Goal: Information Seeking & Learning: Learn about a topic

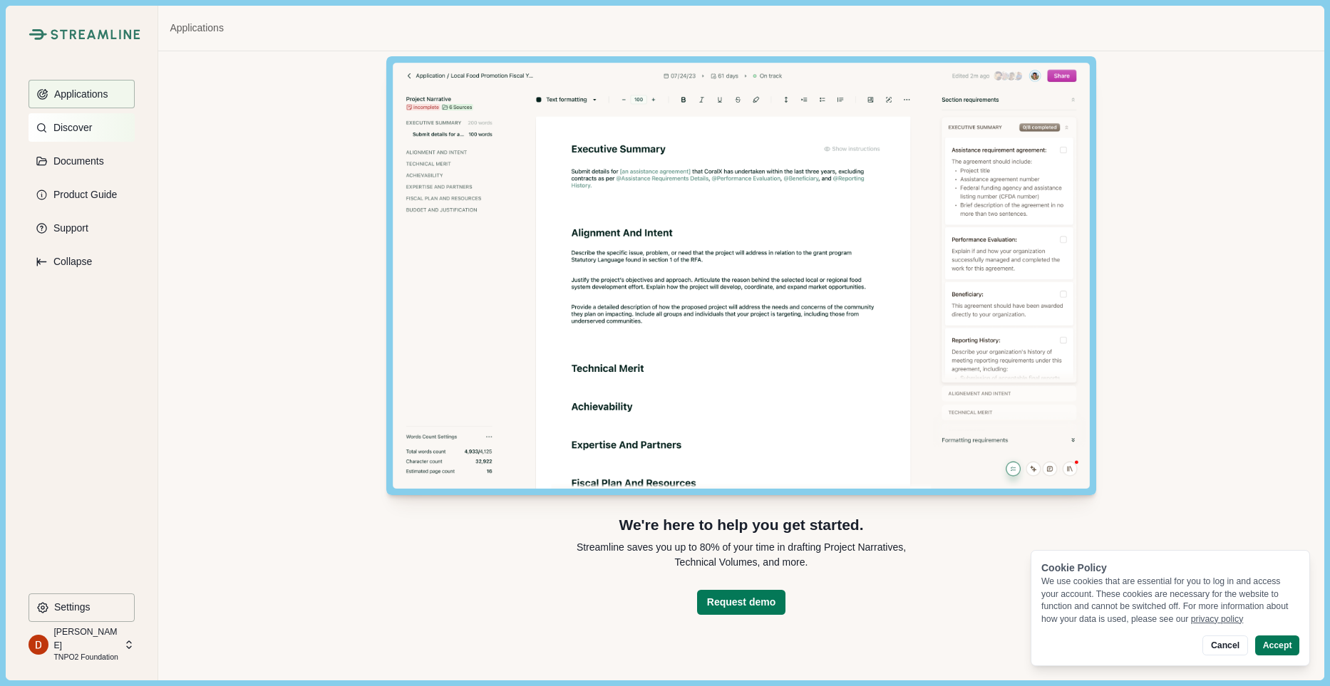
click at [81, 125] on p "Discover" at bounding box center [69, 128] width 43 height 12
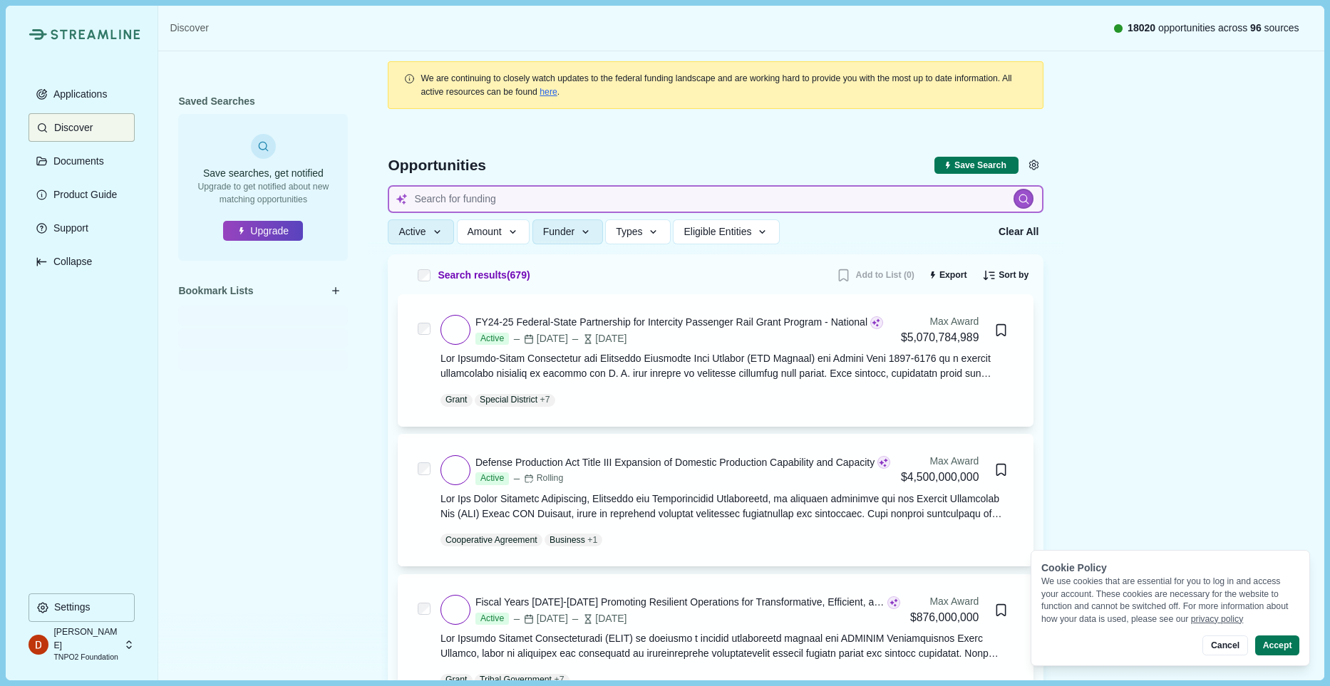
click at [490, 198] on input at bounding box center [716, 199] width 656 height 28
type input "f"
type input "frc"
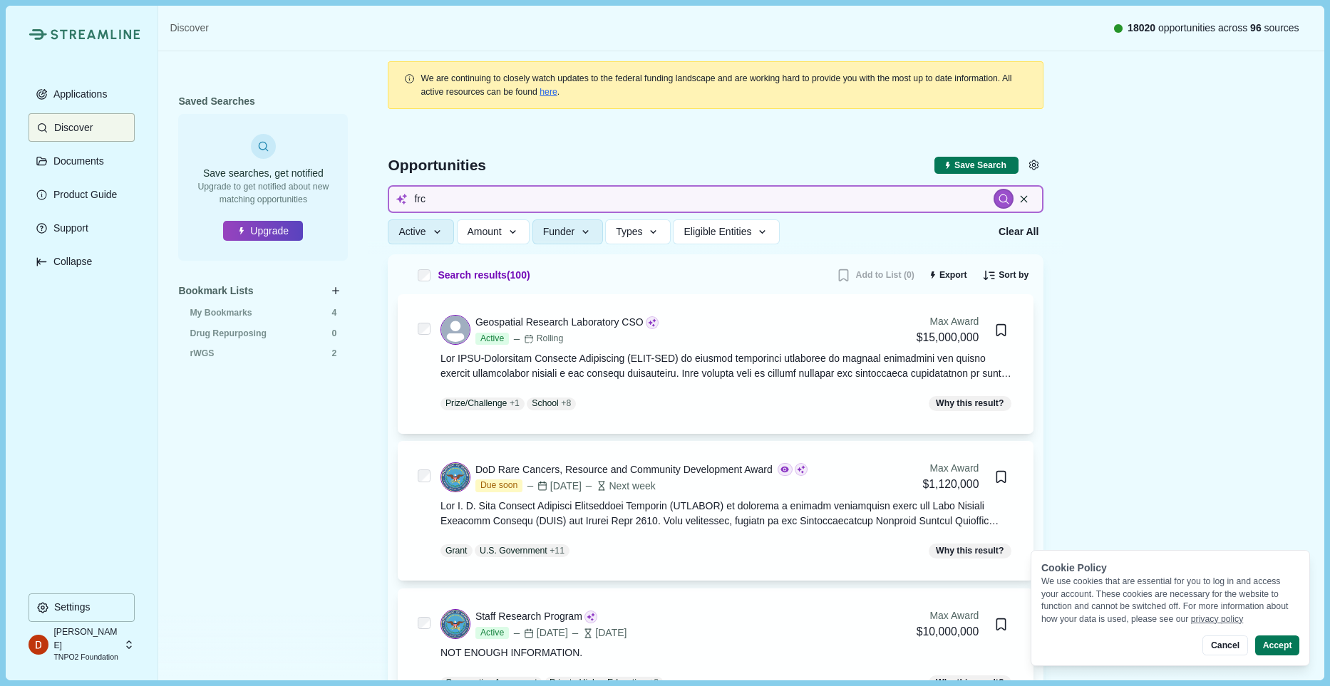
drag, startPoint x: 487, startPoint y: 197, endPoint x: 330, endPoint y: 182, distance: 158.3
type input "robotics high school"
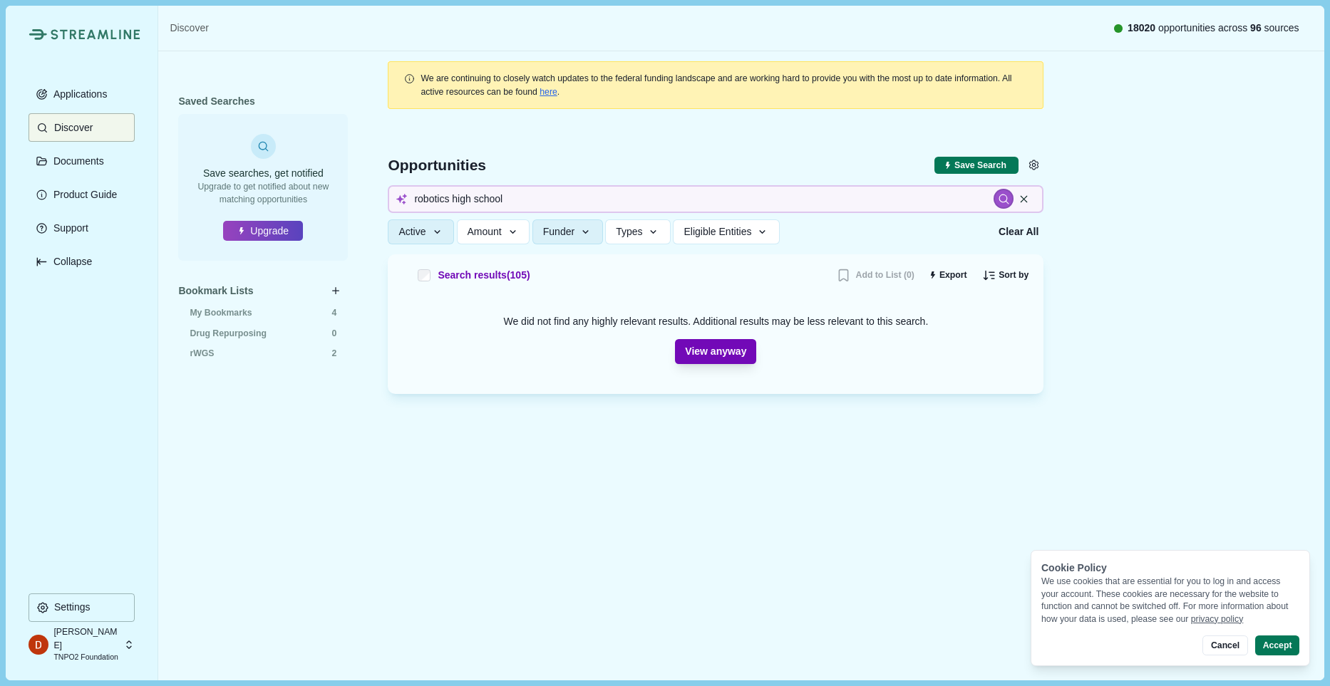
click at [715, 361] on button "View anyway" at bounding box center [715, 351] width 81 height 25
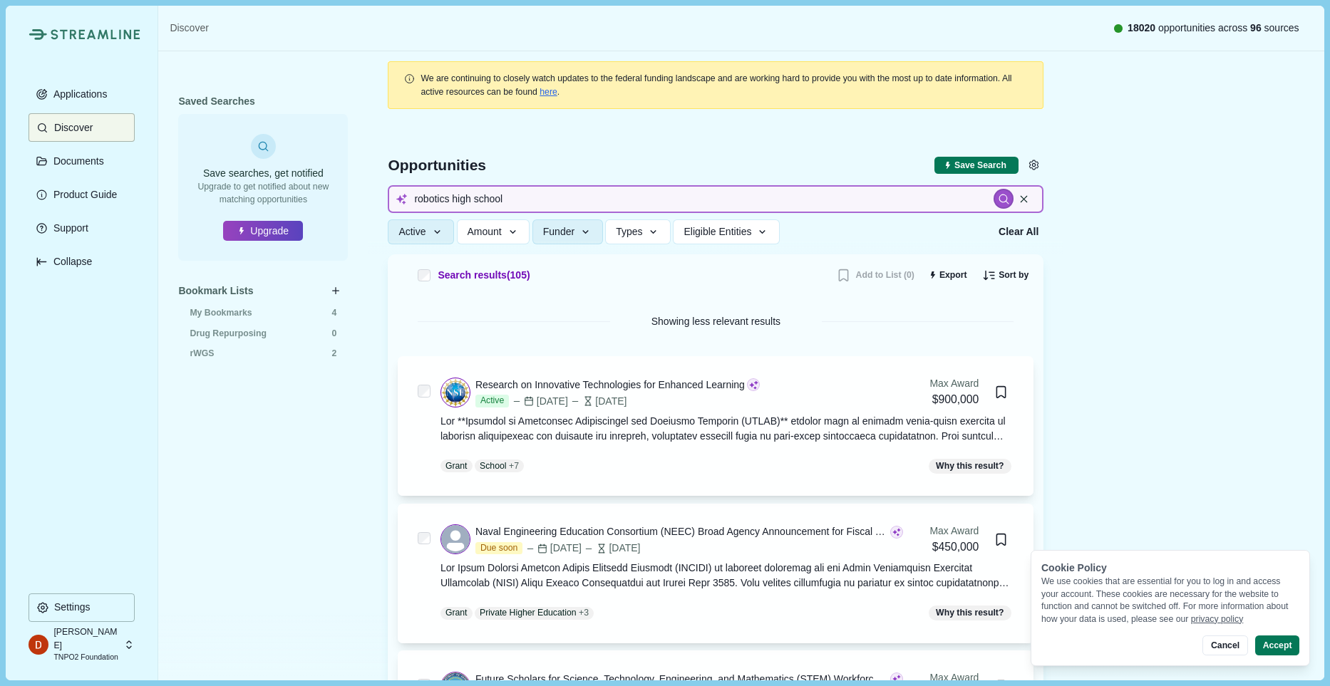
click at [460, 200] on input "robotics high school" at bounding box center [716, 199] width 656 height 28
click at [454, 198] on input "robotics high school" at bounding box center [716, 199] width 656 height 28
drag, startPoint x: 454, startPoint y: 198, endPoint x: 644, endPoint y: 213, distance: 190.9
click at [644, 213] on div "Opportunities Save Search Include missing values robotics high school Active St…" at bounding box center [716, 186] width 656 height 135
type input "r"
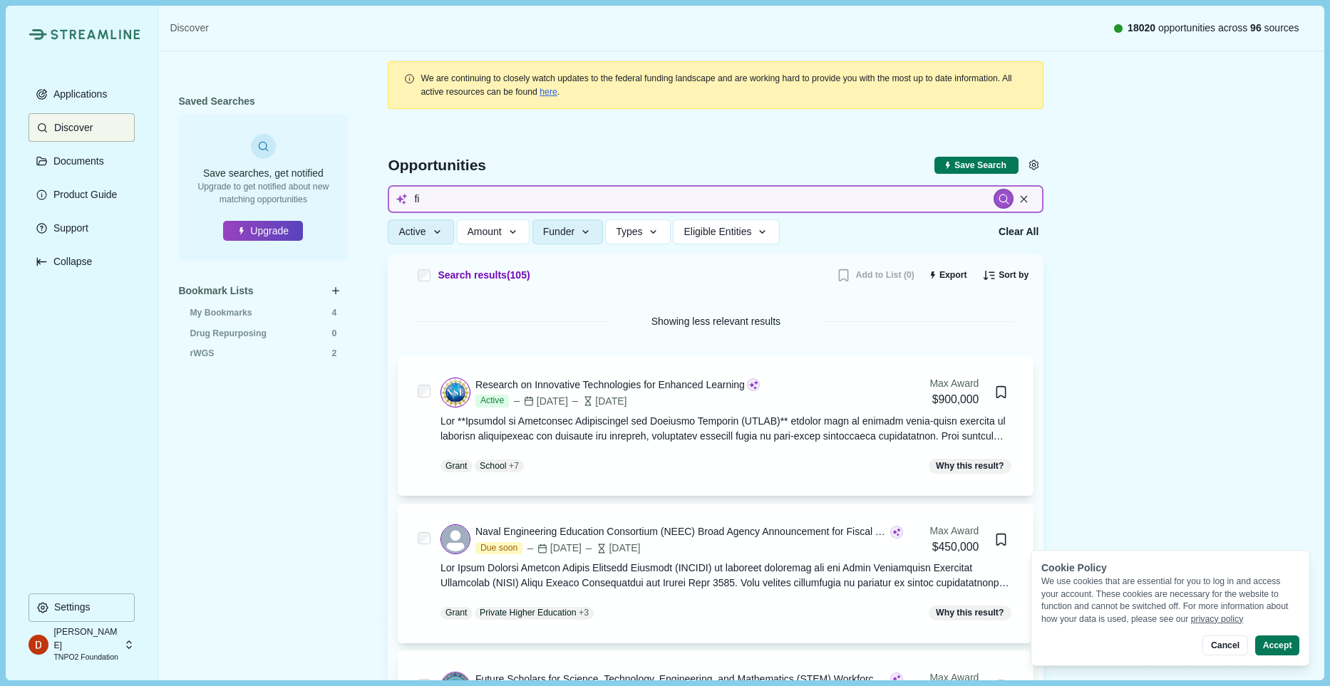
type input "f"
